Goal: Task Accomplishment & Management: Use online tool/utility

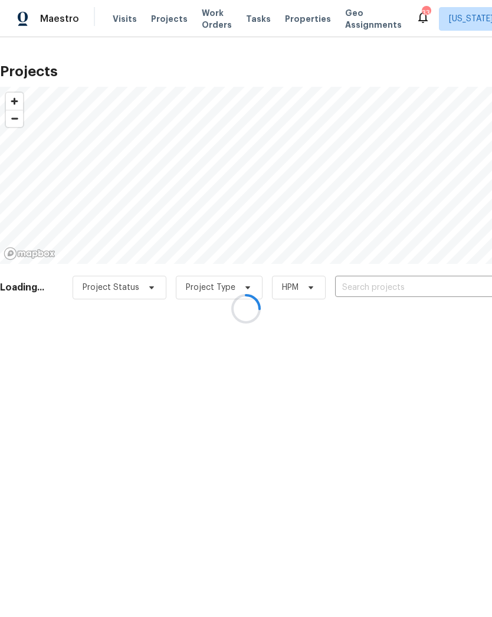
click at [380, 287] on div at bounding box center [246, 308] width 492 height 617
click at [372, 287] on div at bounding box center [246, 308] width 492 height 617
click at [361, 286] on div at bounding box center [246, 308] width 492 height 617
click at [373, 287] on div at bounding box center [246, 308] width 492 height 617
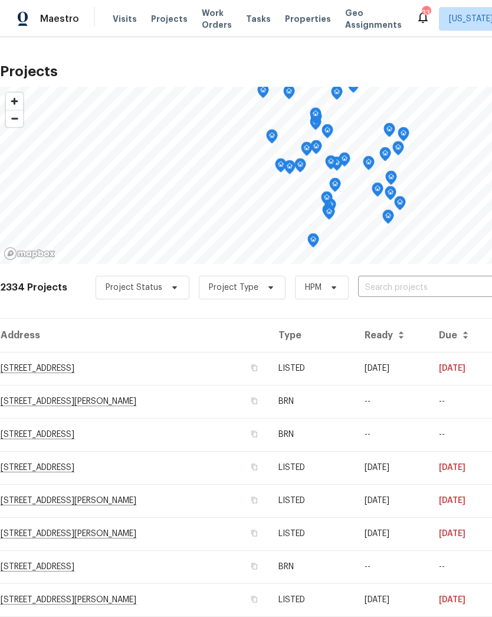
click at [397, 280] on input "text" at bounding box center [425, 288] width 135 height 18
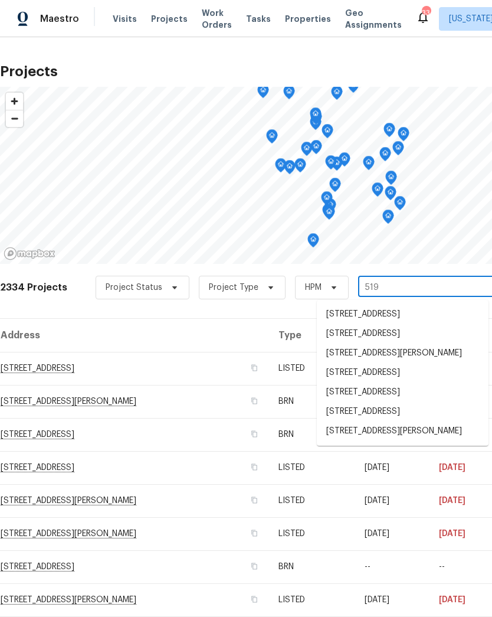
type input "519 n"
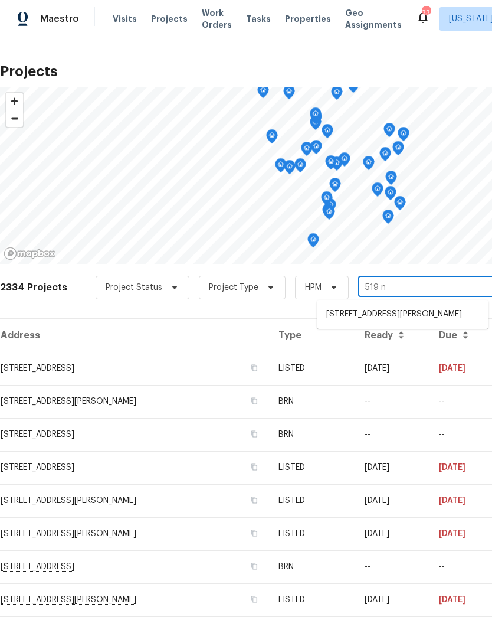
click at [407, 322] on li "[STREET_ADDRESS][PERSON_NAME]" at bounding box center [403, 314] width 172 height 19
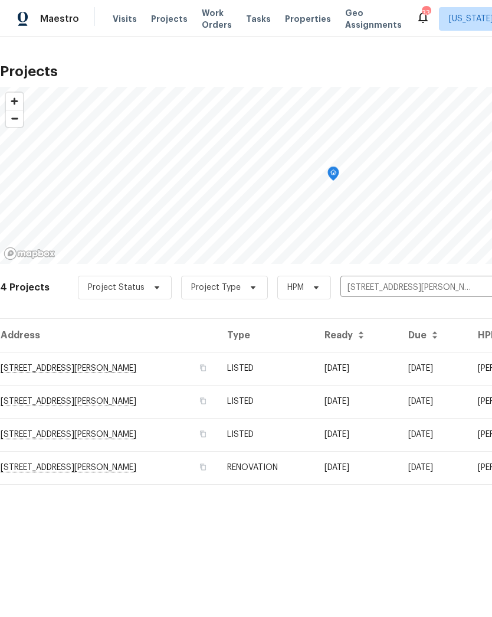
click at [218, 369] on td "[STREET_ADDRESS][PERSON_NAME]" at bounding box center [109, 368] width 218 height 33
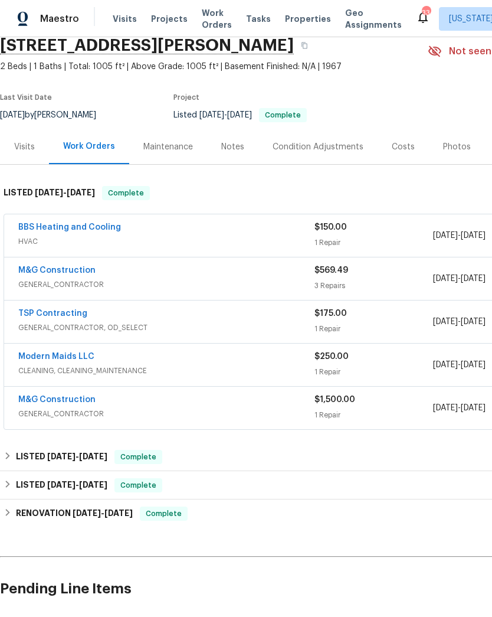
scroll to position [50, 0]
click at [240, 413] on span "GENERAL_CONTRACTOR" at bounding box center [166, 414] width 296 height 12
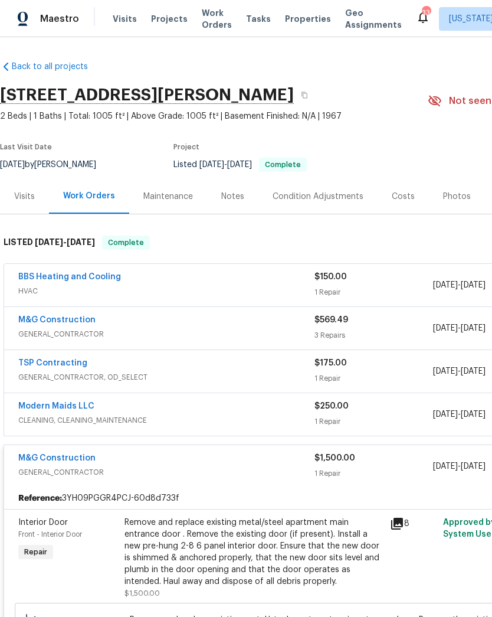
scroll to position [0, 0]
click at [162, 22] on span "Projects" at bounding box center [169, 19] width 37 height 12
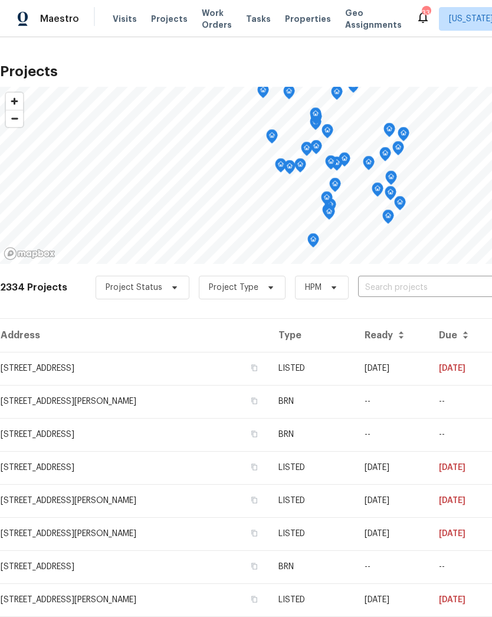
click at [391, 290] on input "text" at bounding box center [425, 288] width 135 height 18
type input "9078"
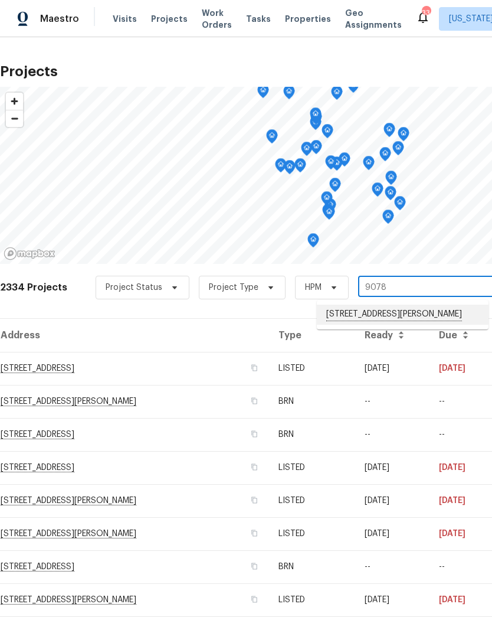
click at [395, 316] on li "[STREET_ADDRESS][PERSON_NAME]" at bounding box center [403, 315] width 172 height 20
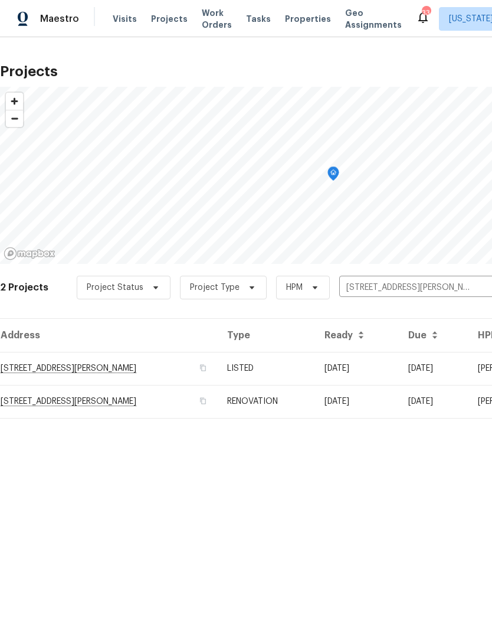
click at [287, 368] on td "LISTED" at bounding box center [266, 368] width 97 height 33
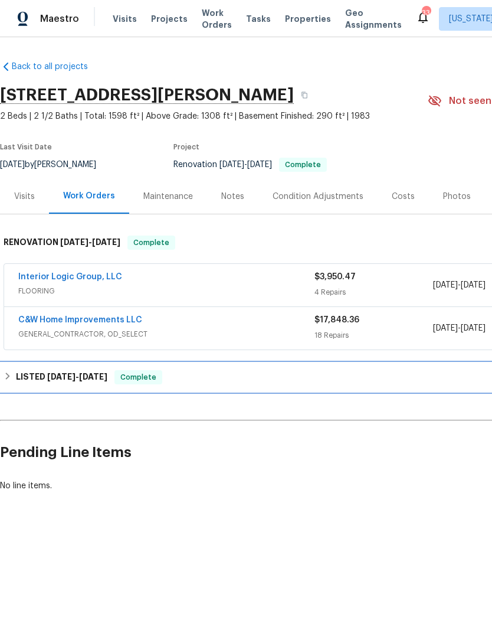
click at [201, 384] on div "LISTED [DATE] - [DATE] Complete" at bounding box center [334, 377] width 660 height 14
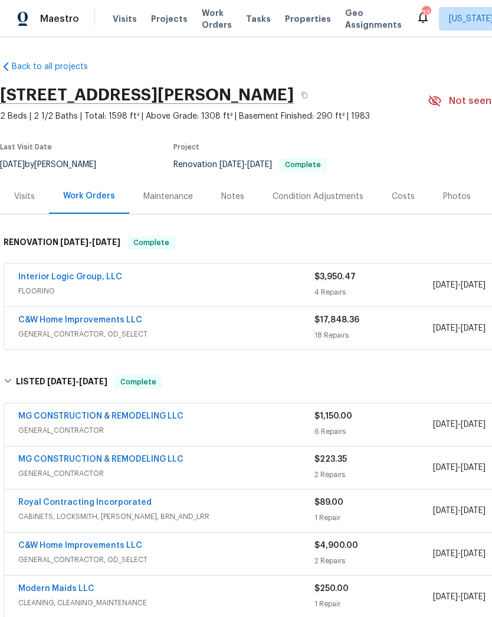
click at [161, 22] on span "Projects" at bounding box center [169, 19] width 37 height 12
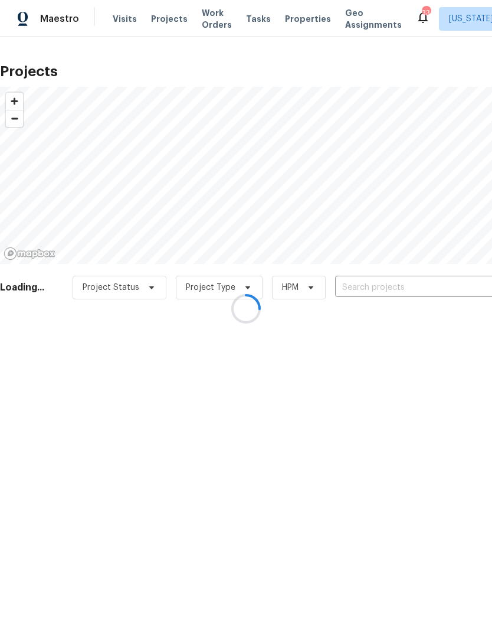
click at [377, 281] on div at bounding box center [246, 308] width 492 height 617
click at [377, 283] on div at bounding box center [246, 308] width 492 height 617
click at [384, 283] on div at bounding box center [246, 308] width 492 height 617
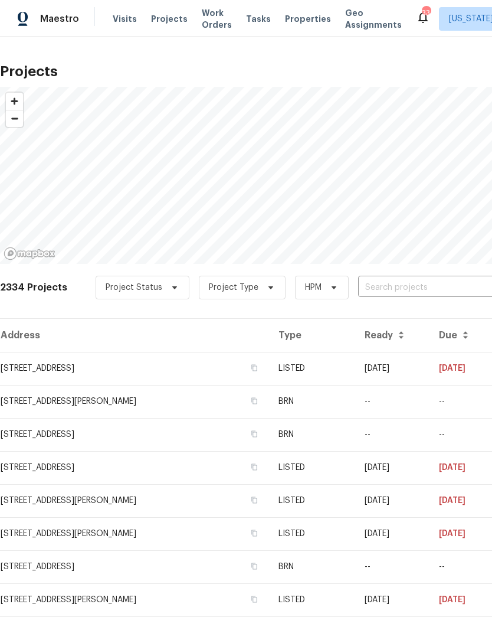
click at [374, 284] on input "text" at bounding box center [425, 288] width 135 height 18
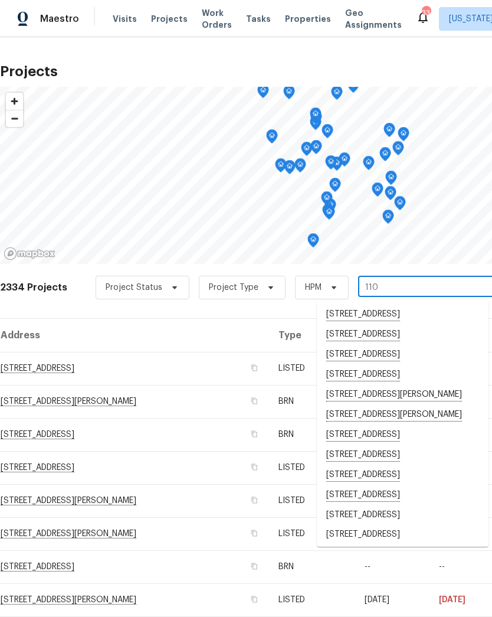
type input "1101"
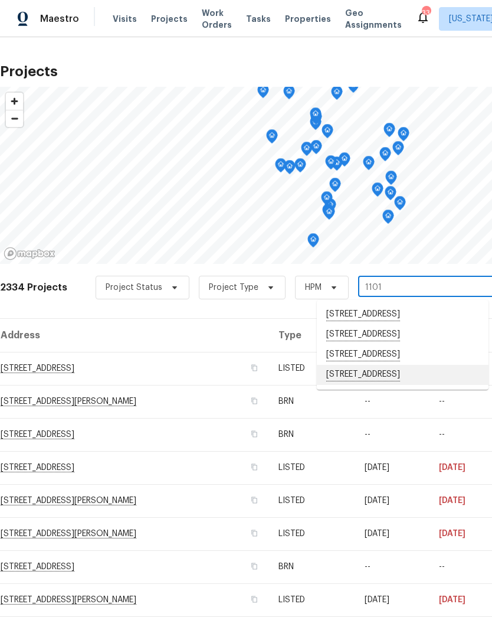
click at [391, 385] on li "[STREET_ADDRESS]" at bounding box center [403, 375] width 172 height 20
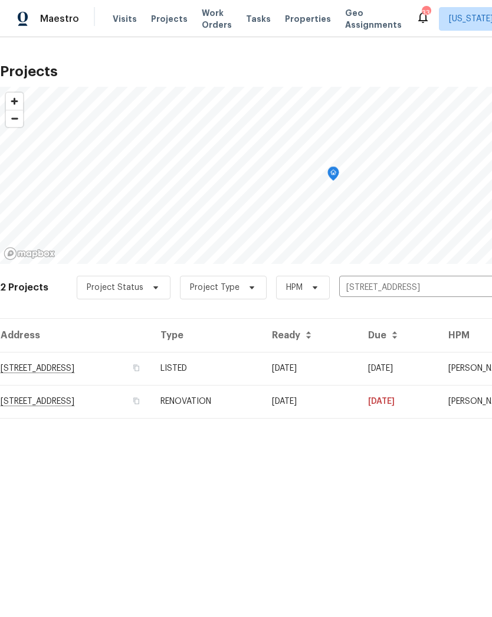
click at [145, 401] on td "[STREET_ADDRESS]" at bounding box center [75, 401] width 151 height 33
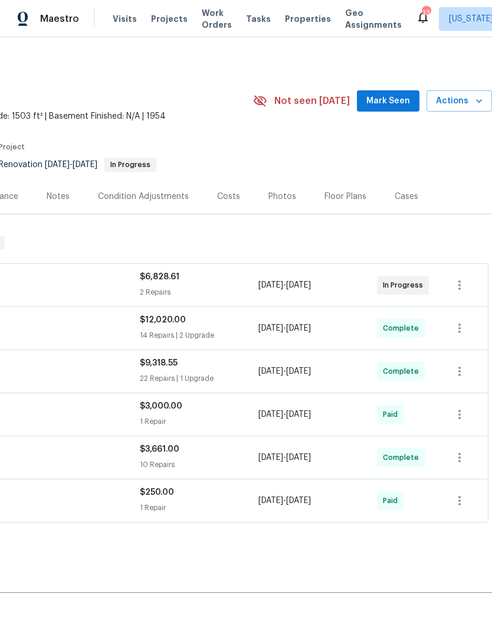
scroll to position [0, 175]
click at [469, 100] on span "Actions" at bounding box center [459, 101] width 47 height 15
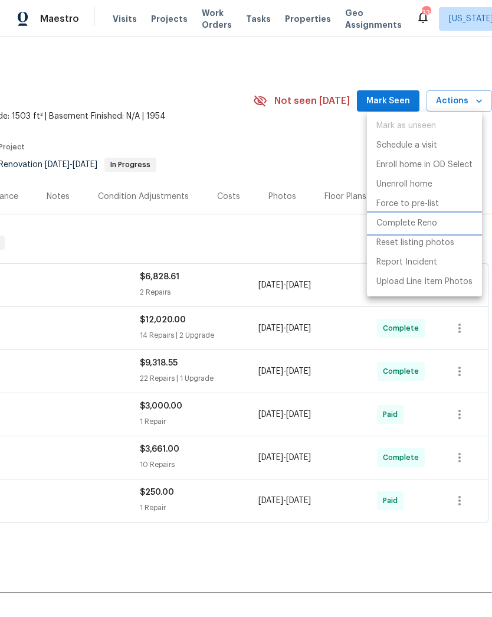
click at [398, 223] on p "Complete Reno" at bounding box center [407, 223] width 61 height 12
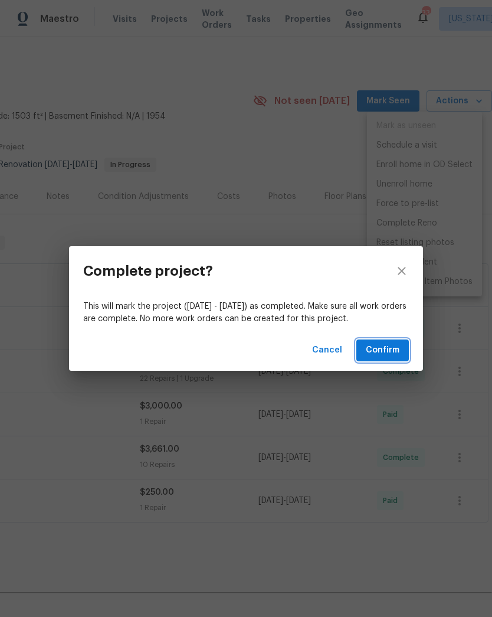
click at [387, 348] on span "Confirm" at bounding box center [383, 350] width 34 height 15
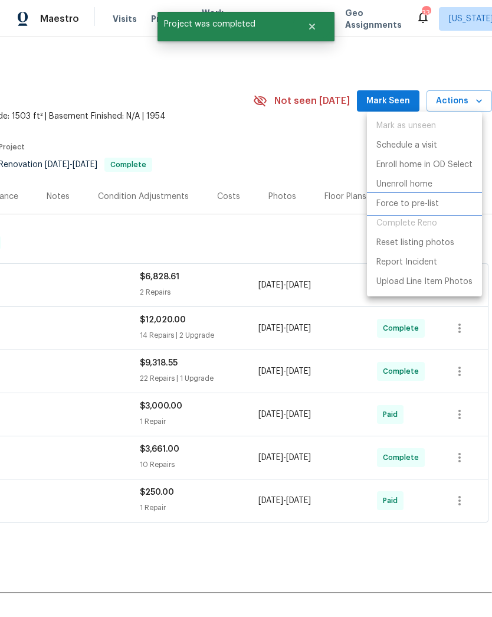
click at [400, 202] on p "Force to pre-list" at bounding box center [408, 204] width 63 height 12
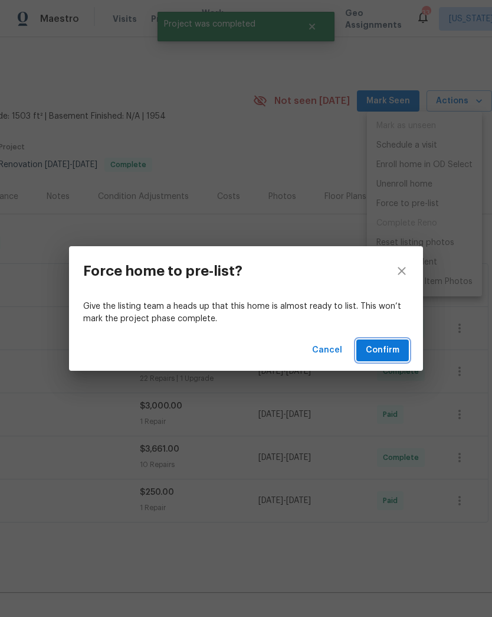
click at [391, 349] on span "Confirm" at bounding box center [383, 350] width 34 height 15
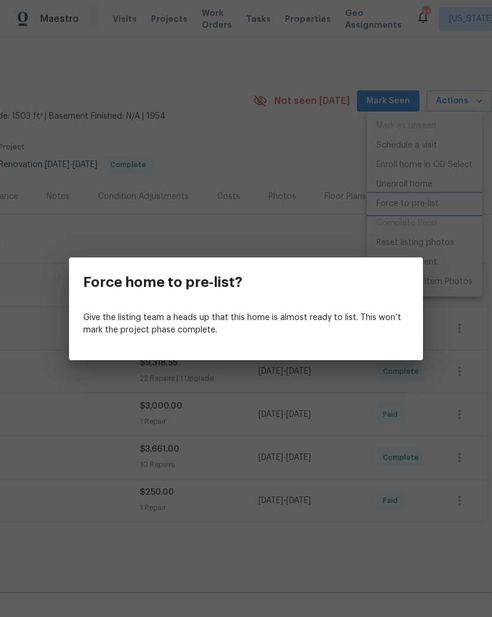
click at [248, 153] on div "Force home to pre-list? Give the listing team a heads up that this home is almo…" at bounding box center [246, 308] width 492 height 617
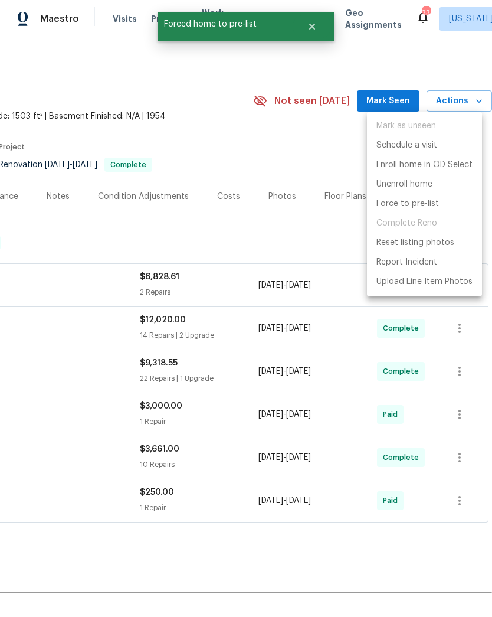
click at [273, 143] on div at bounding box center [246, 308] width 492 height 617
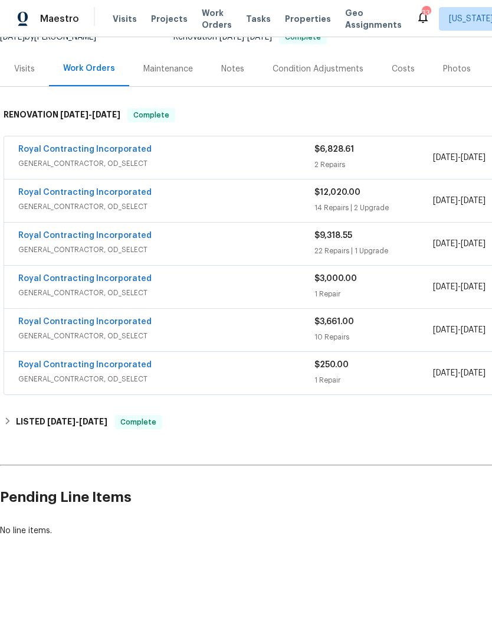
scroll to position [127, 0]
click at [54, 404] on div "Back to all projects [STREET_ADDRESS] 3 Beds | 2 Baths | Total: 1503 ft² | Abov…" at bounding box center [333, 235] width 667 height 622
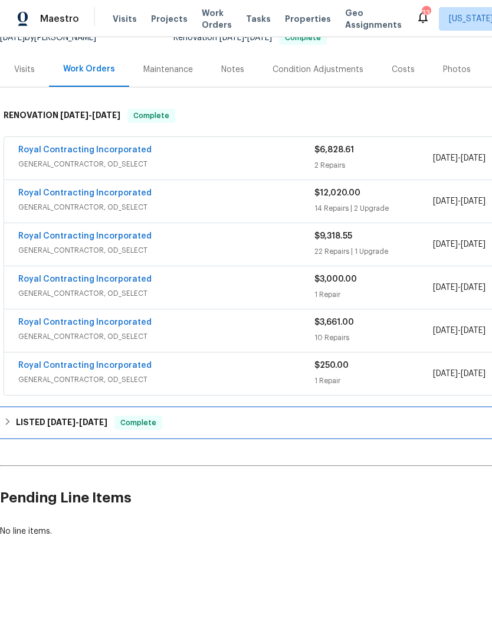
click at [63, 413] on div "LISTED [DATE] - [DATE] Complete" at bounding box center [333, 422] width 667 height 28
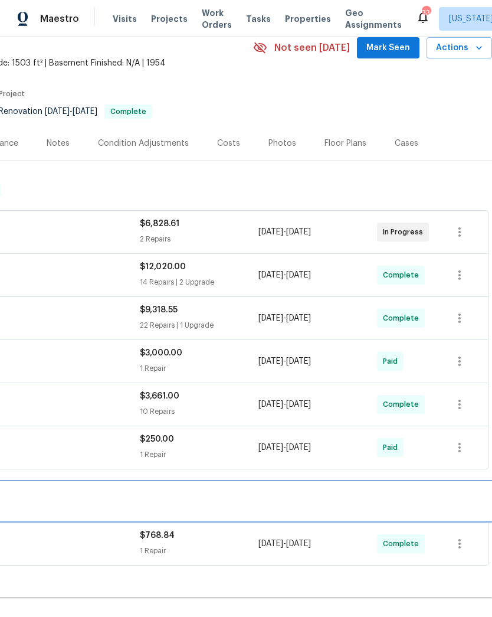
scroll to position [54, 175]
